Goal: Task Accomplishment & Management: Complete application form

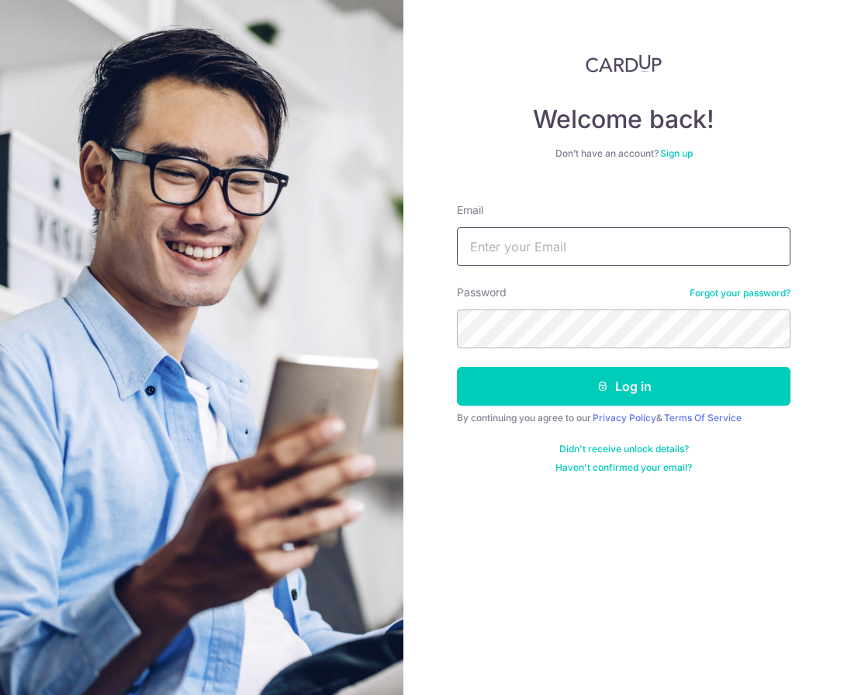
click at [646, 243] on input "Email" at bounding box center [623, 246] width 333 height 39
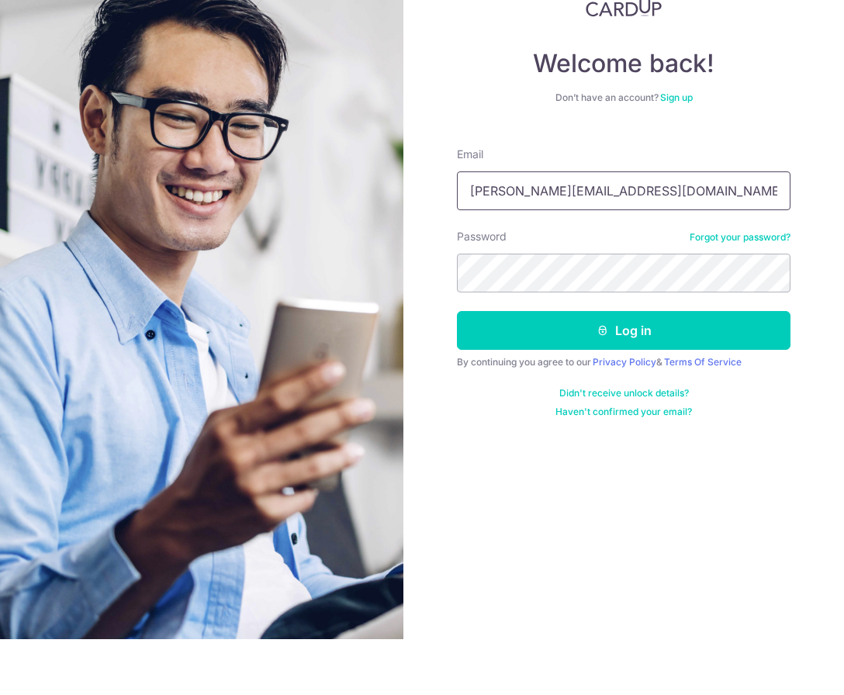
type input "Doreen.my.tan@gmail.com"
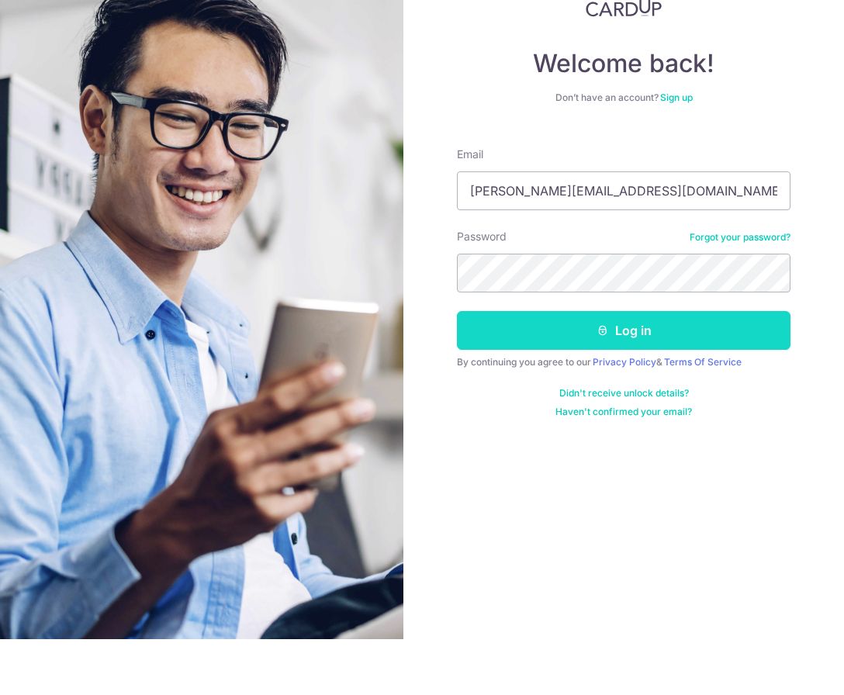
click at [695, 367] on button "Log in" at bounding box center [623, 386] width 333 height 39
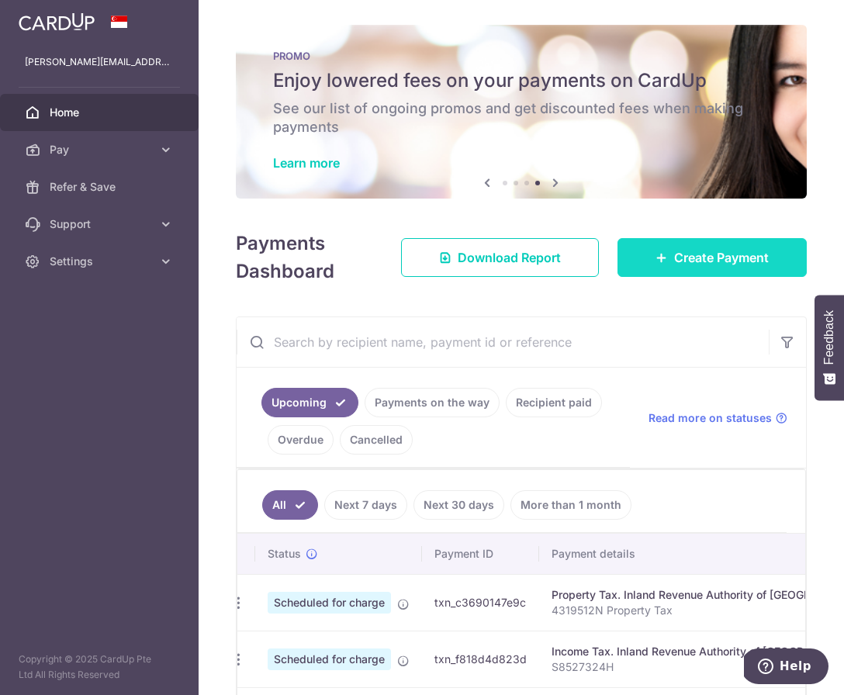
click at [762, 267] on span "Create Payment" at bounding box center [721, 257] width 95 height 19
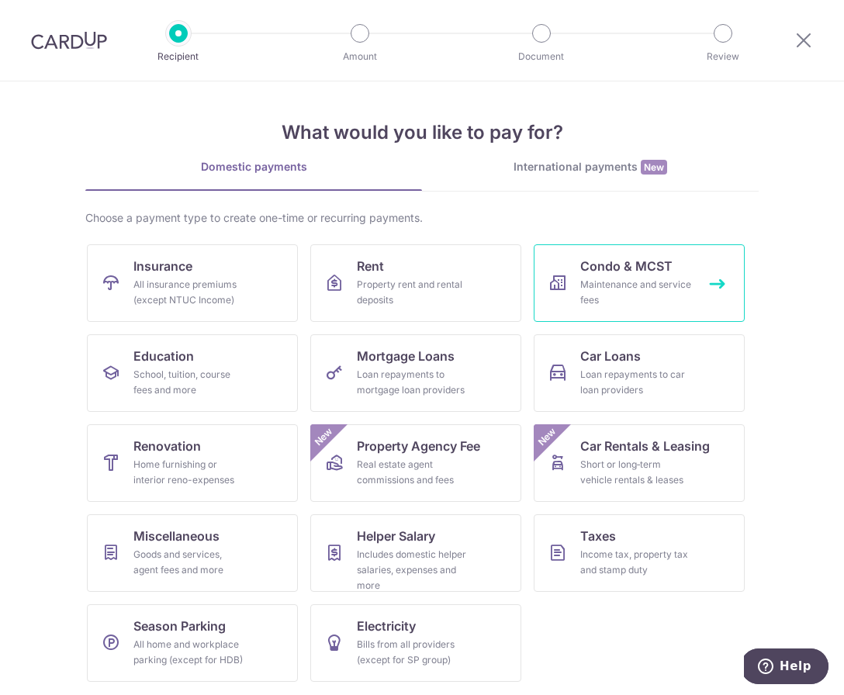
click at [707, 292] on link "Condo & MCST Maintenance and service fees" at bounding box center [639, 283] width 211 height 78
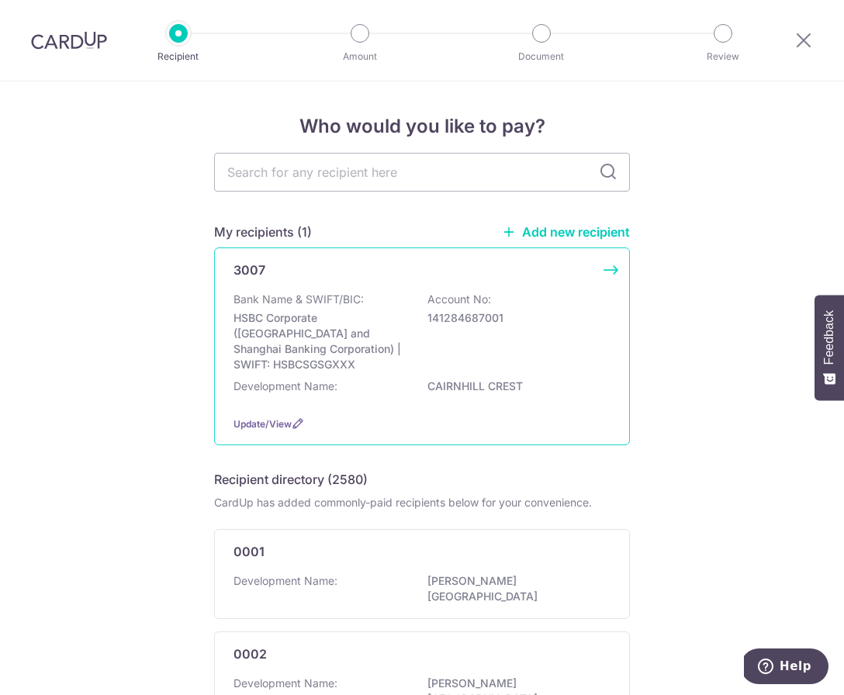
click at [466, 307] on p "Account No:" at bounding box center [459, 300] width 64 height 16
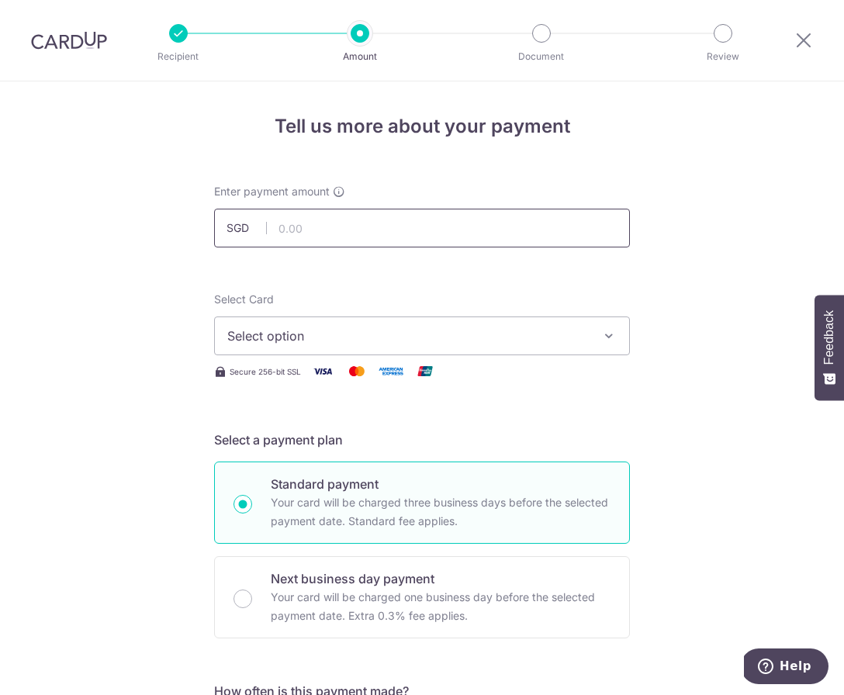
click at [488, 225] on input "text" at bounding box center [422, 228] width 416 height 39
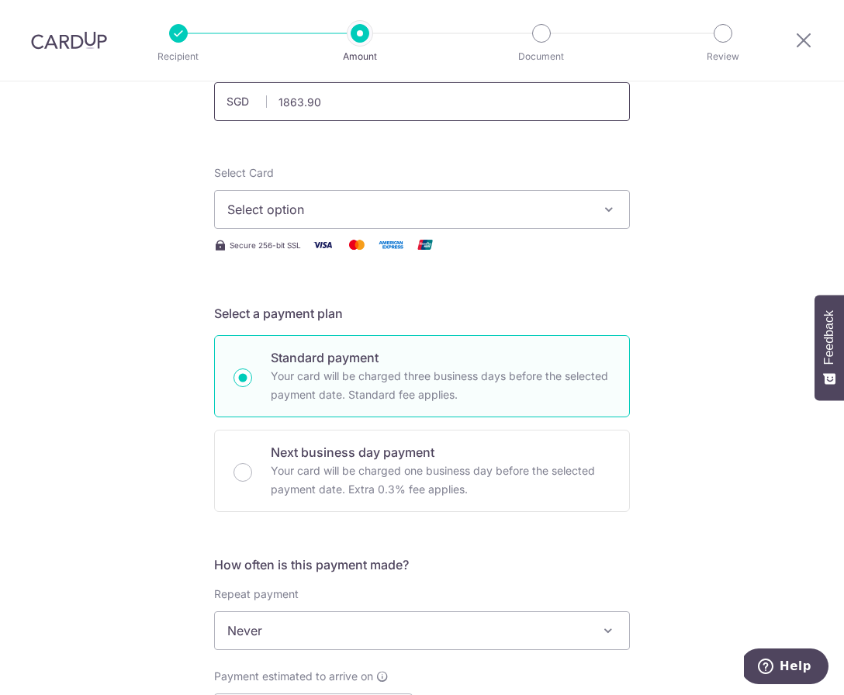
scroll to position [127, 0]
click at [591, 220] on button "Select option" at bounding box center [422, 208] width 416 height 39
type input "1,863.90"
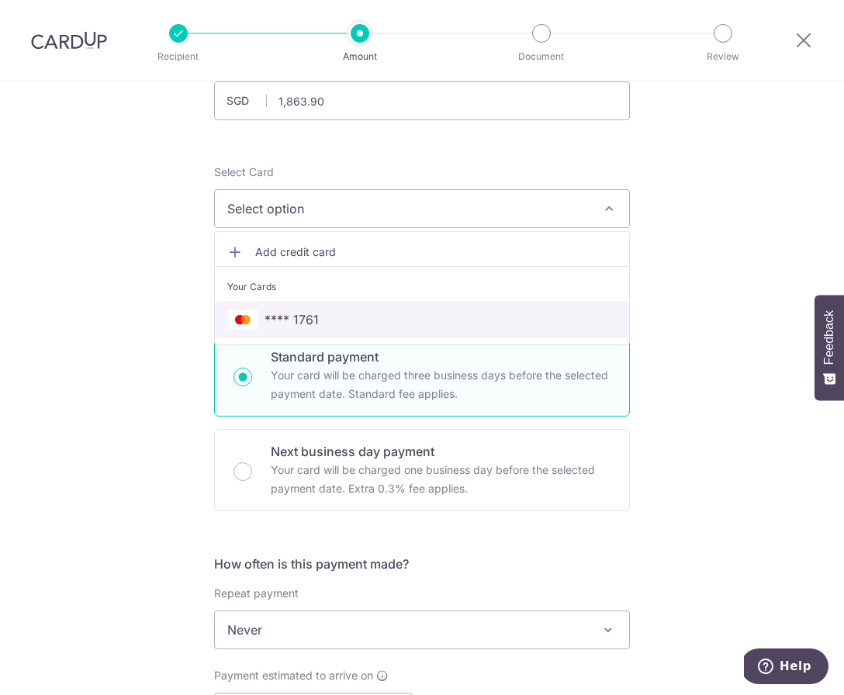
click at [502, 325] on span "**** 1761" at bounding box center [421, 319] width 389 height 19
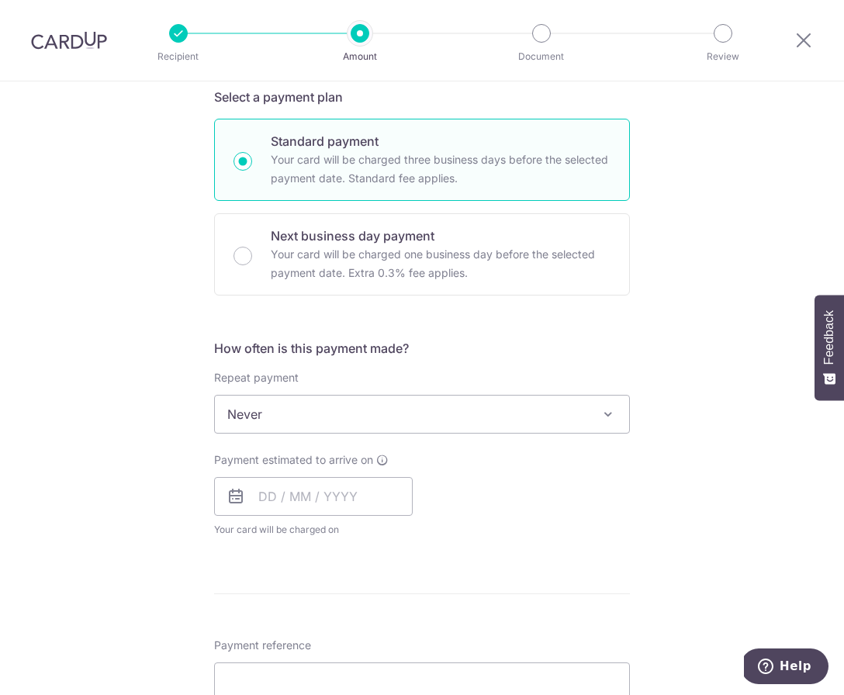
scroll to position [347, 0]
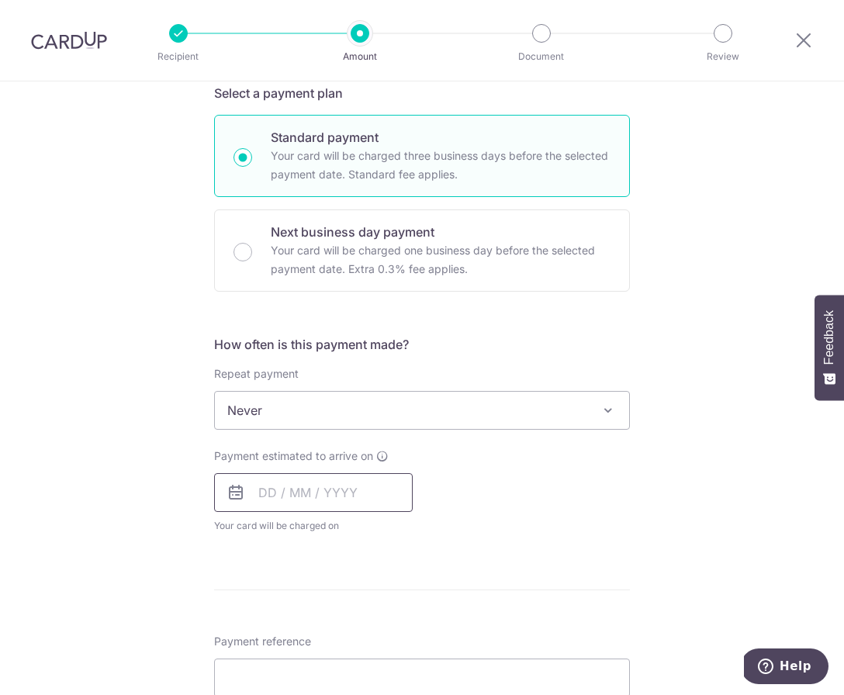
click at [335, 498] on input "text" at bounding box center [313, 492] width 199 height 39
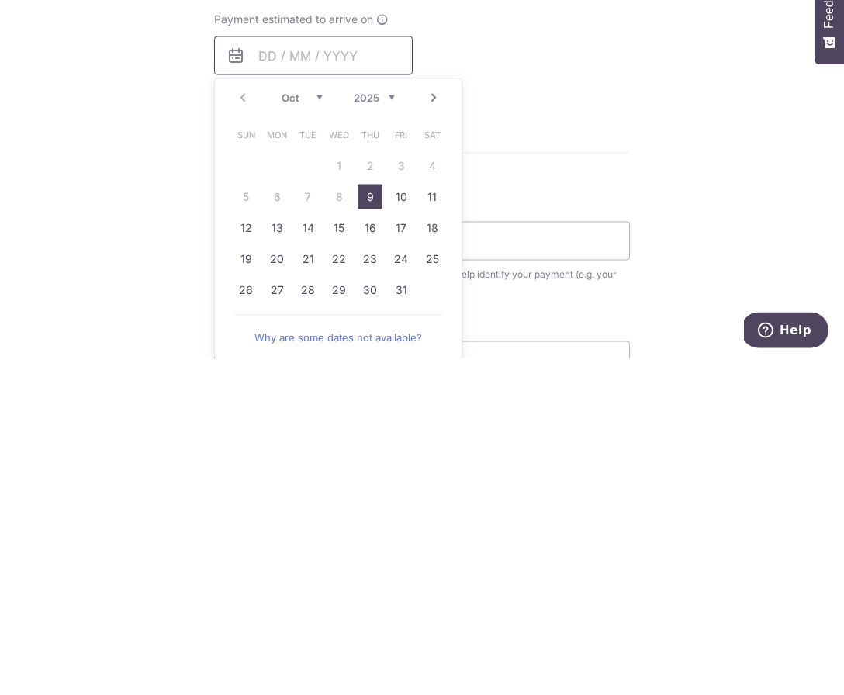
scroll to position [448, 0]
click at [285, 582] on link "20" at bounding box center [276, 594] width 25 height 25
type input "20/10/2025"
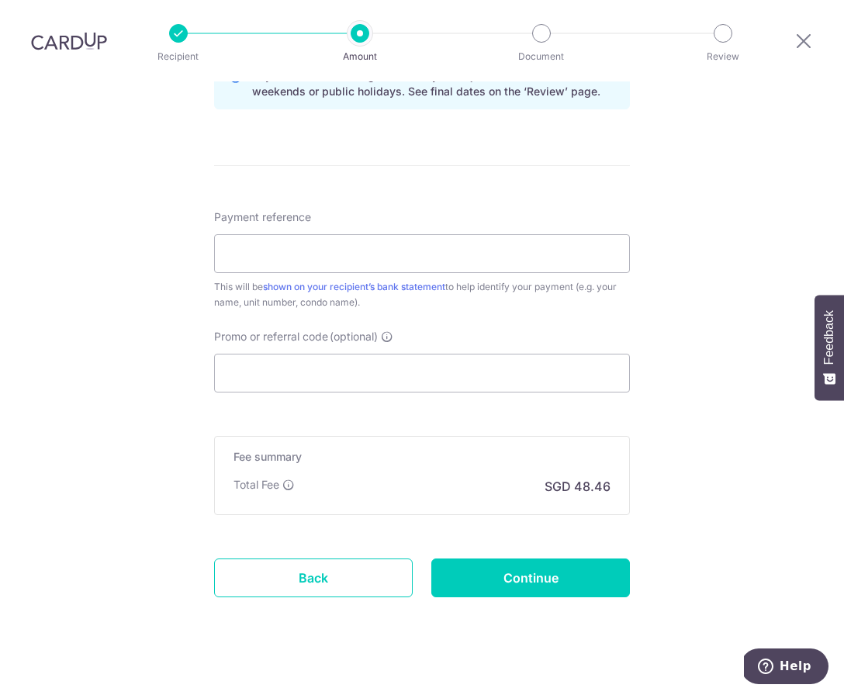
scroll to position [833, 0]
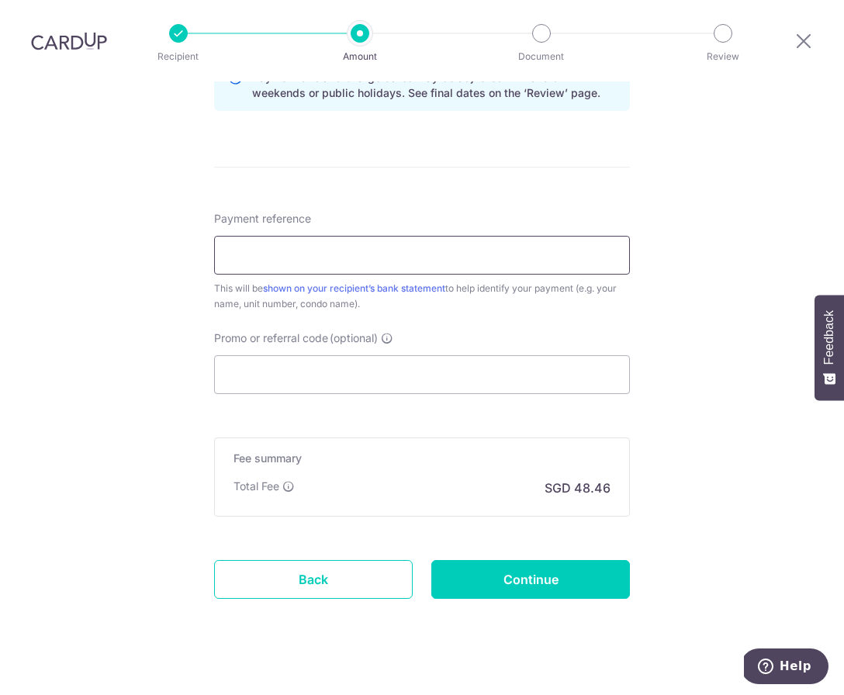
click at [536, 238] on input "Payment reference" at bounding box center [422, 255] width 416 height 39
type input "Blk 080614"
click at [592, 568] on input "Continue" at bounding box center [530, 579] width 199 height 39
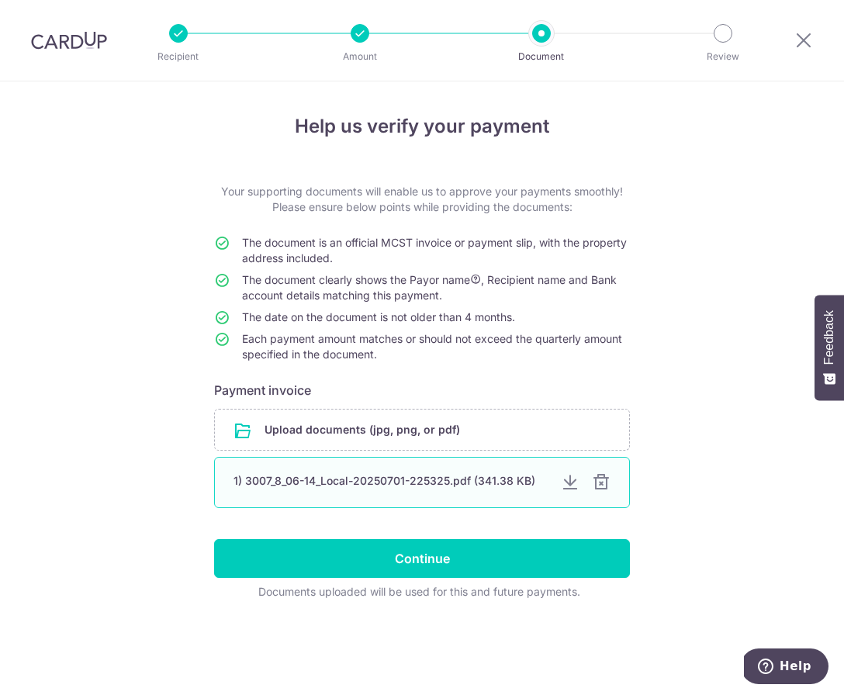
click at [598, 489] on div at bounding box center [601, 482] width 19 height 19
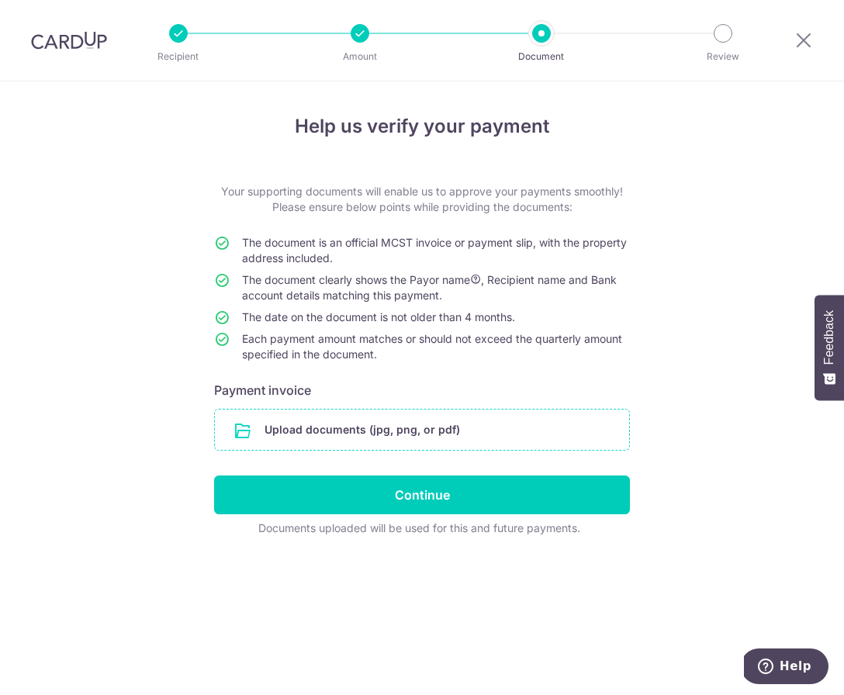
click at [565, 428] on input "file" at bounding box center [422, 429] width 414 height 40
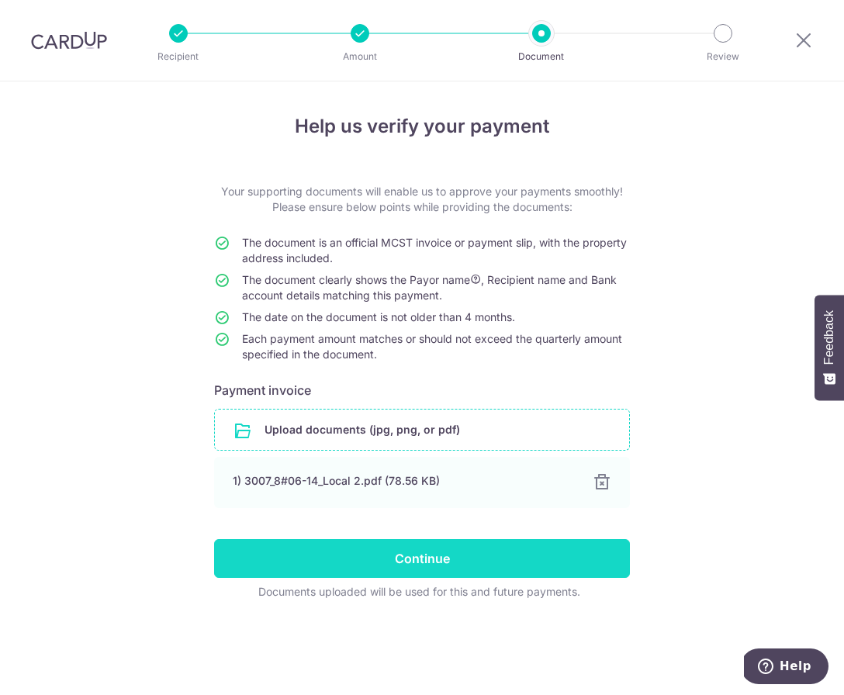
click at [523, 570] on input "Continue" at bounding box center [422, 558] width 416 height 39
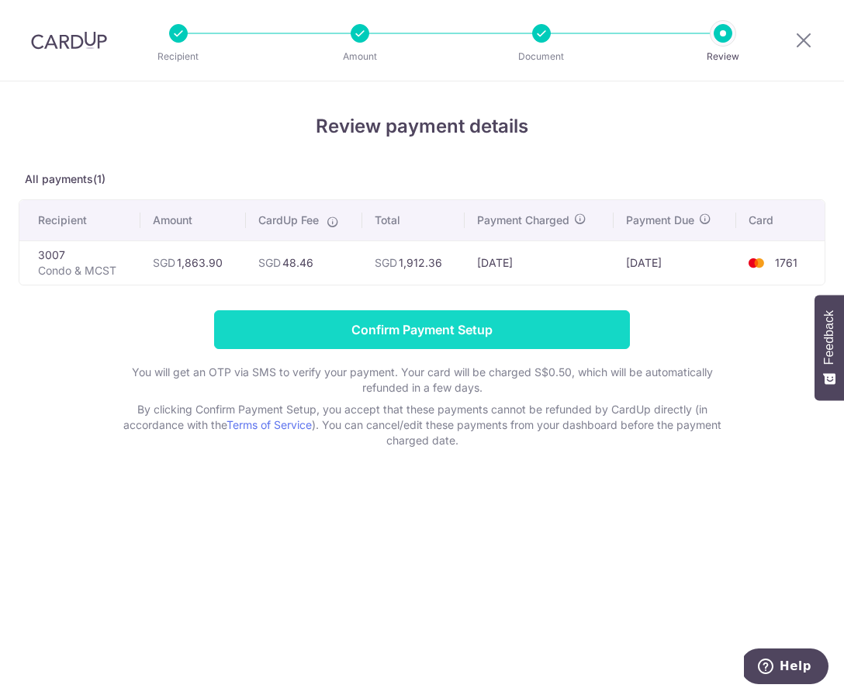
click at [548, 339] on input "Confirm Payment Setup" at bounding box center [422, 329] width 416 height 39
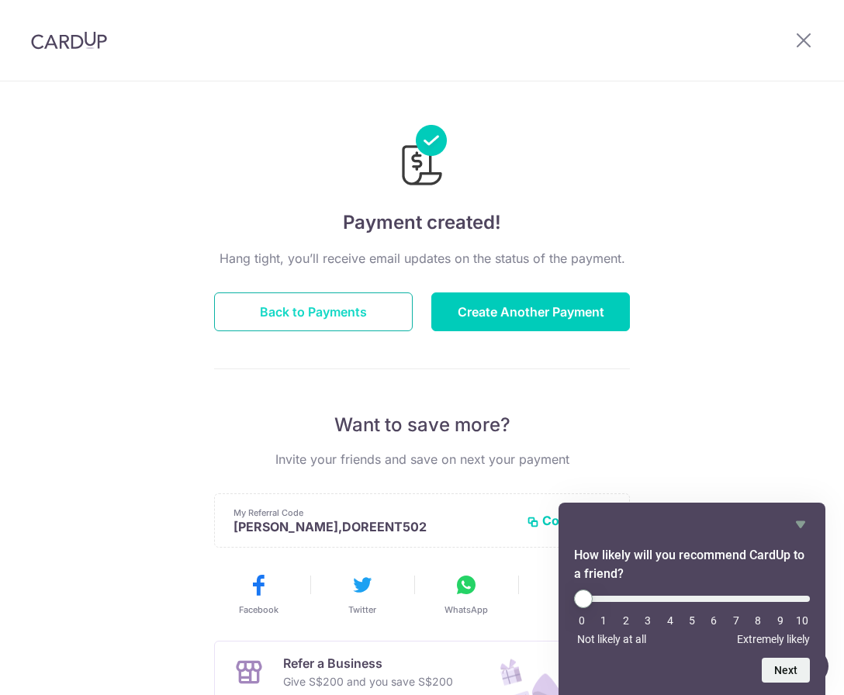
click at [375, 309] on button "Back to Payments" at bounding box center [313, 311] width 199 height 39
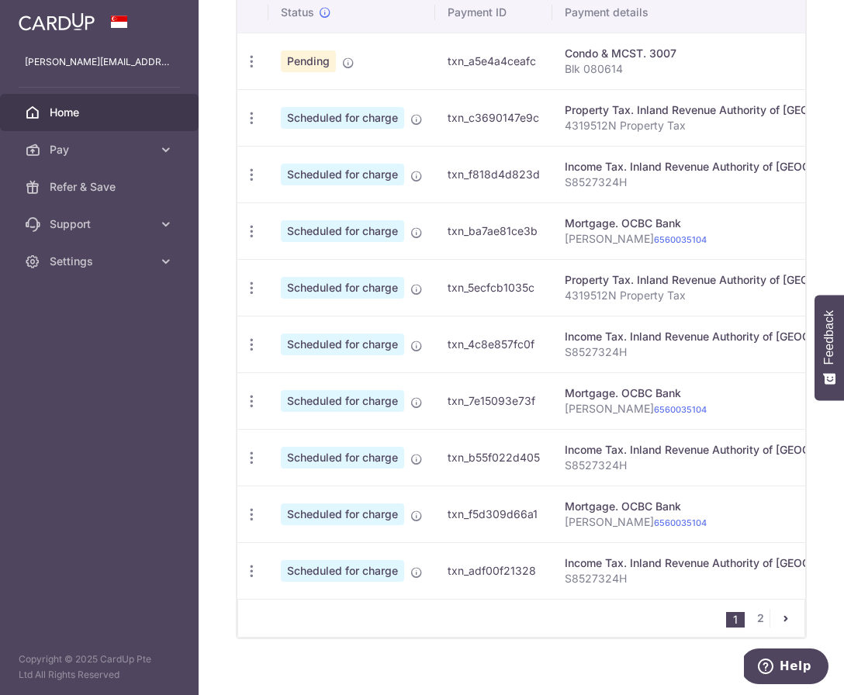
scroll to position [541, 0]
